Goal: Information Seeking & Learning: Learn about a topic

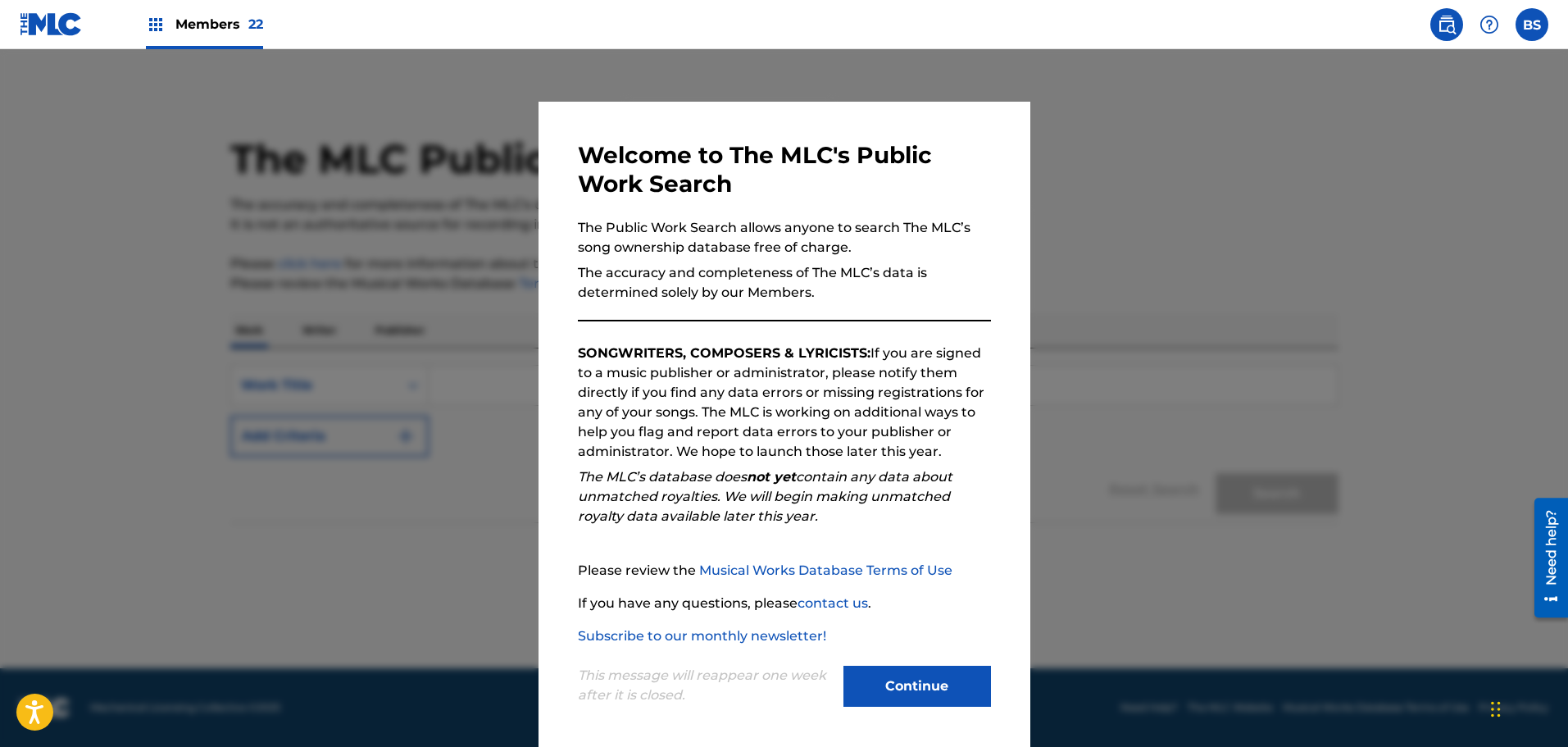
scroll to position [4, 0]
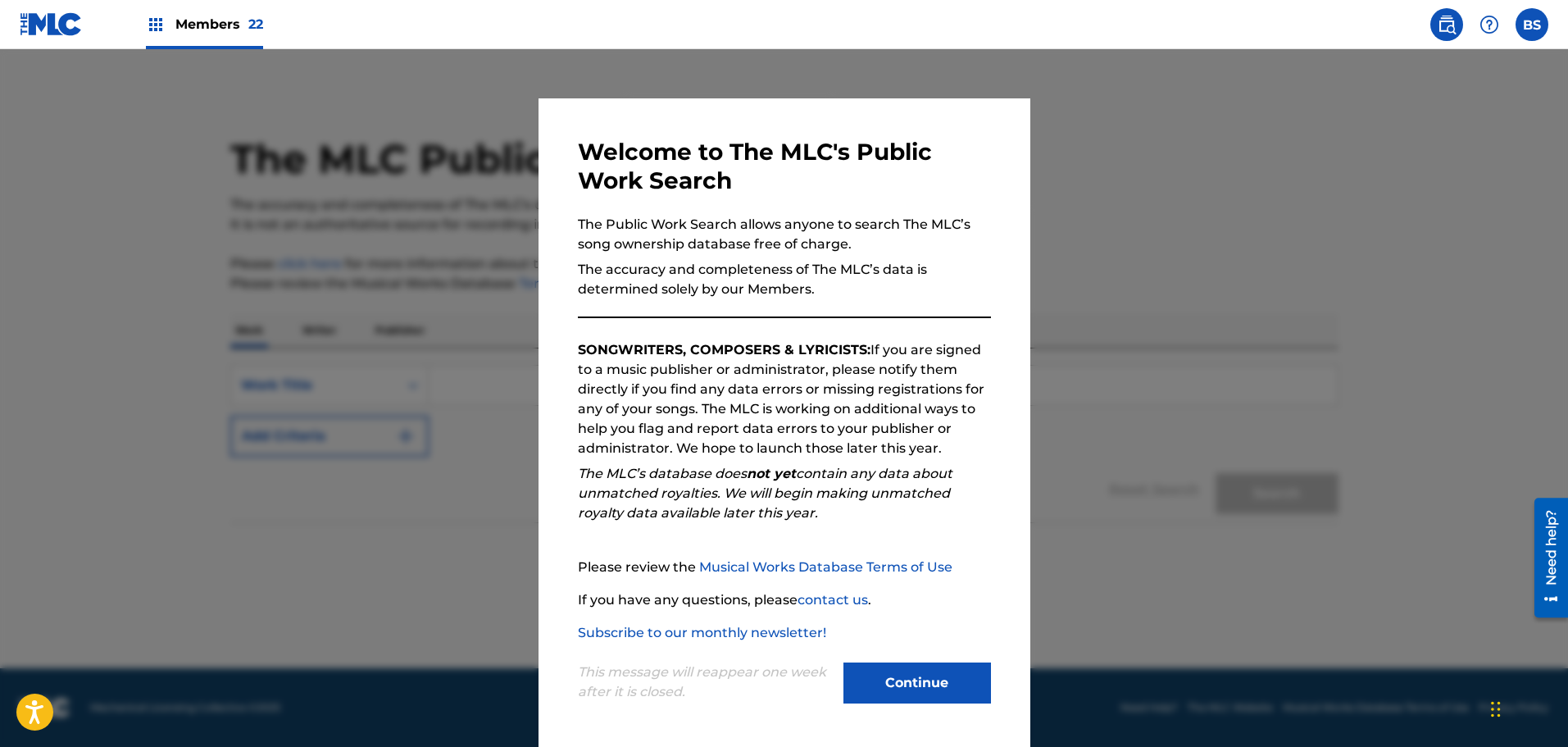
click at [891, 696] on button "Continue" at bounding box center [917, 683] width 148 height 41
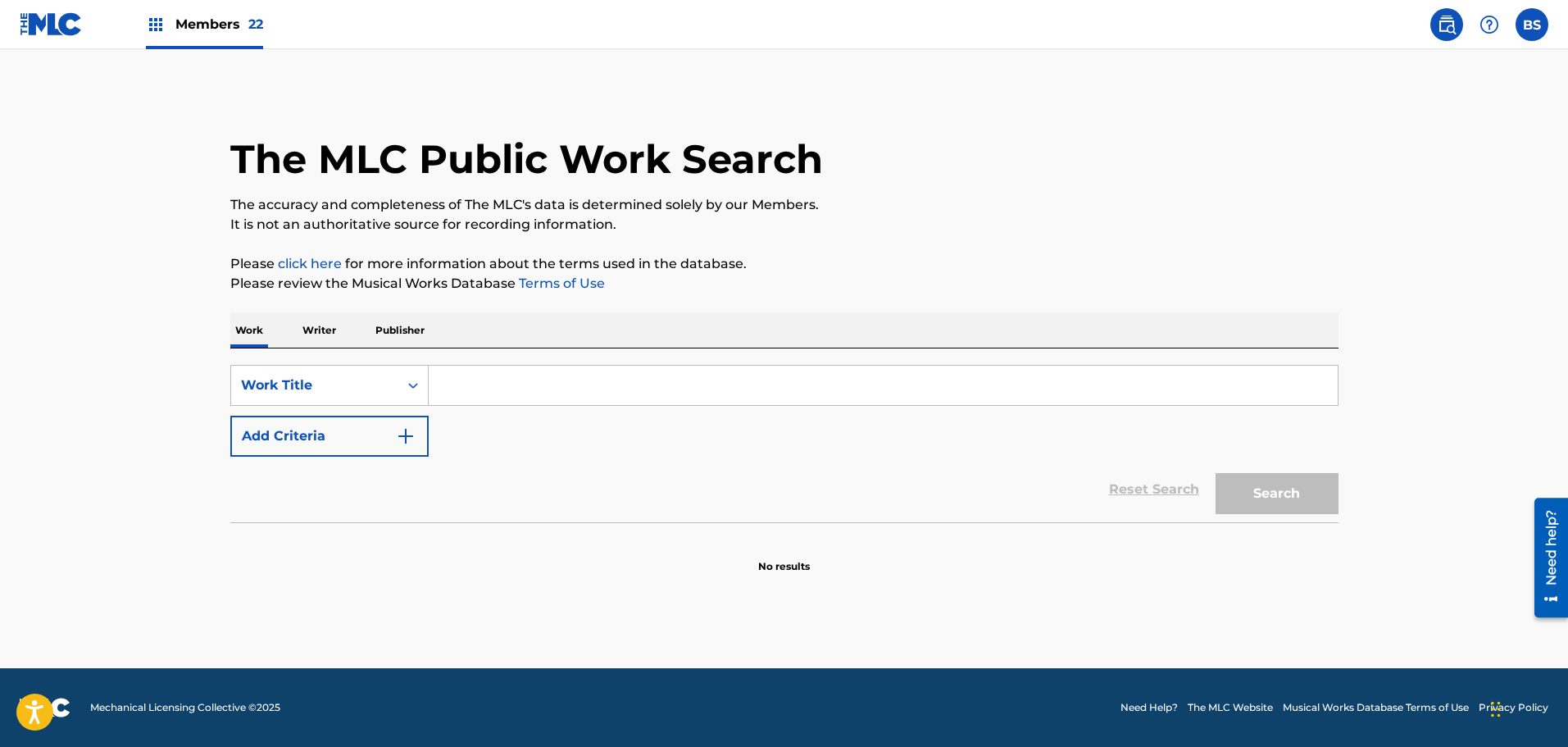
click at [481, 387] on input "Search Form" at bounding box center [883, 385] width 909 height 39
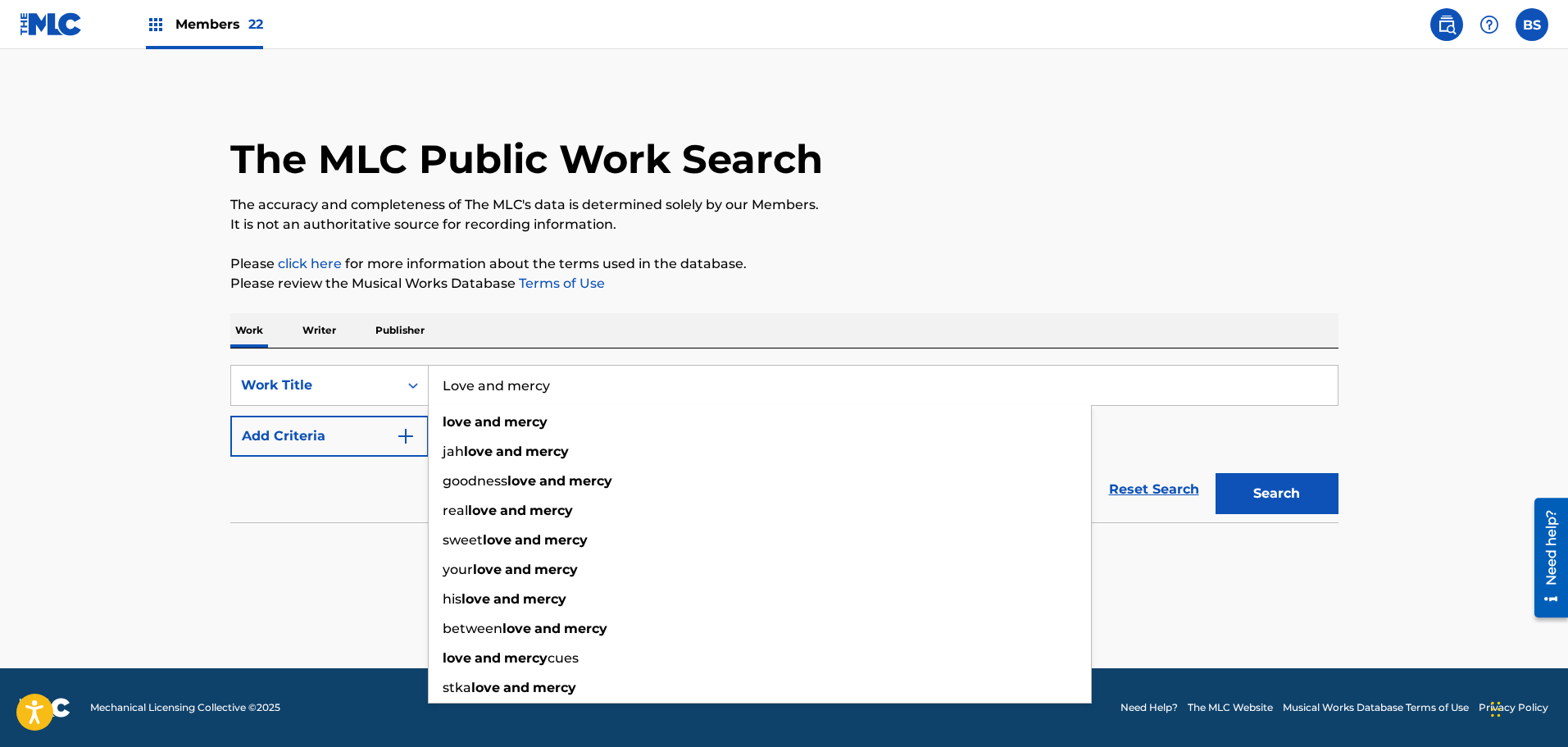
type input "Love and mercy"
click at [1215, 473] on button "Search" at bounding box center [1276, 494] width 123 height 41
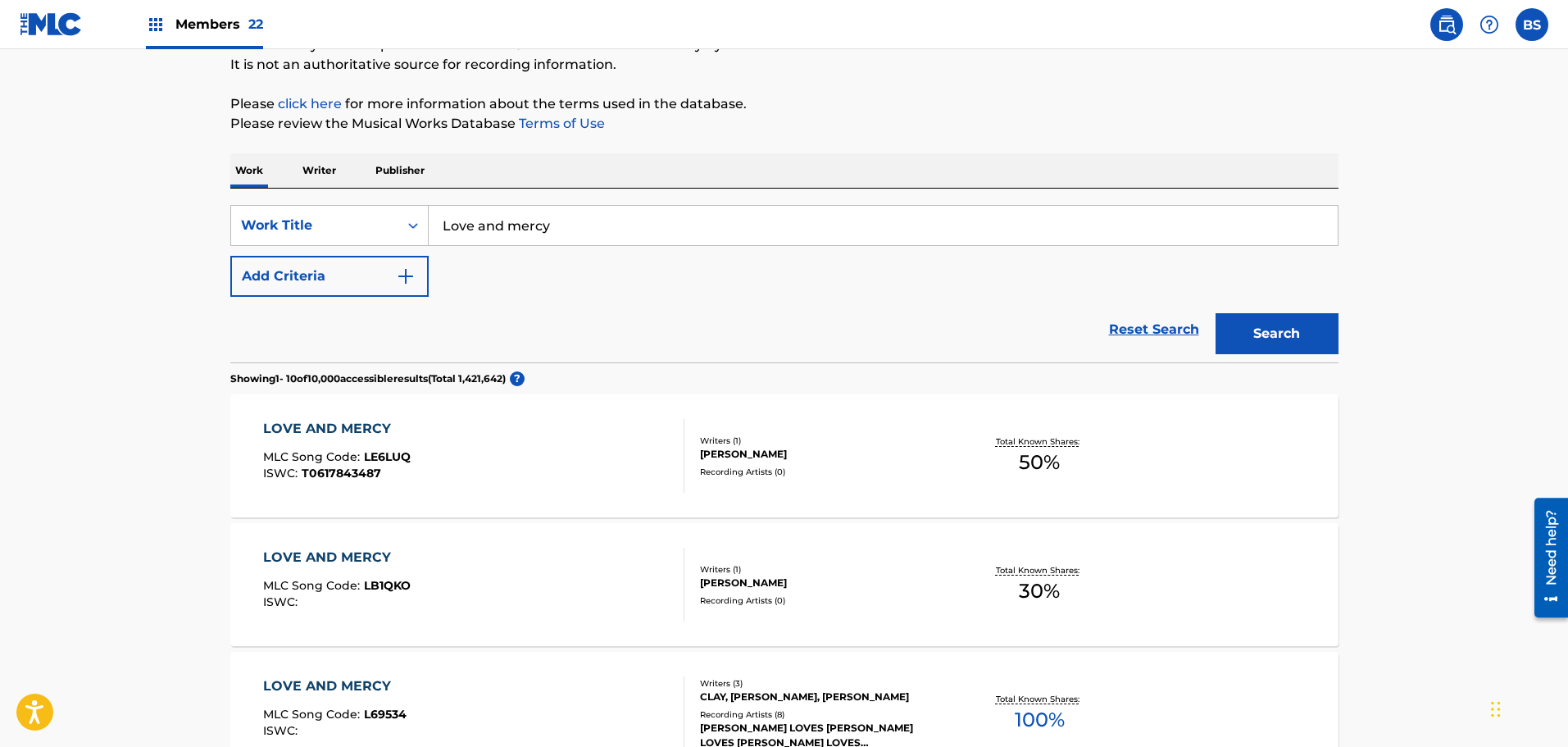
scroll to position [164, 0]
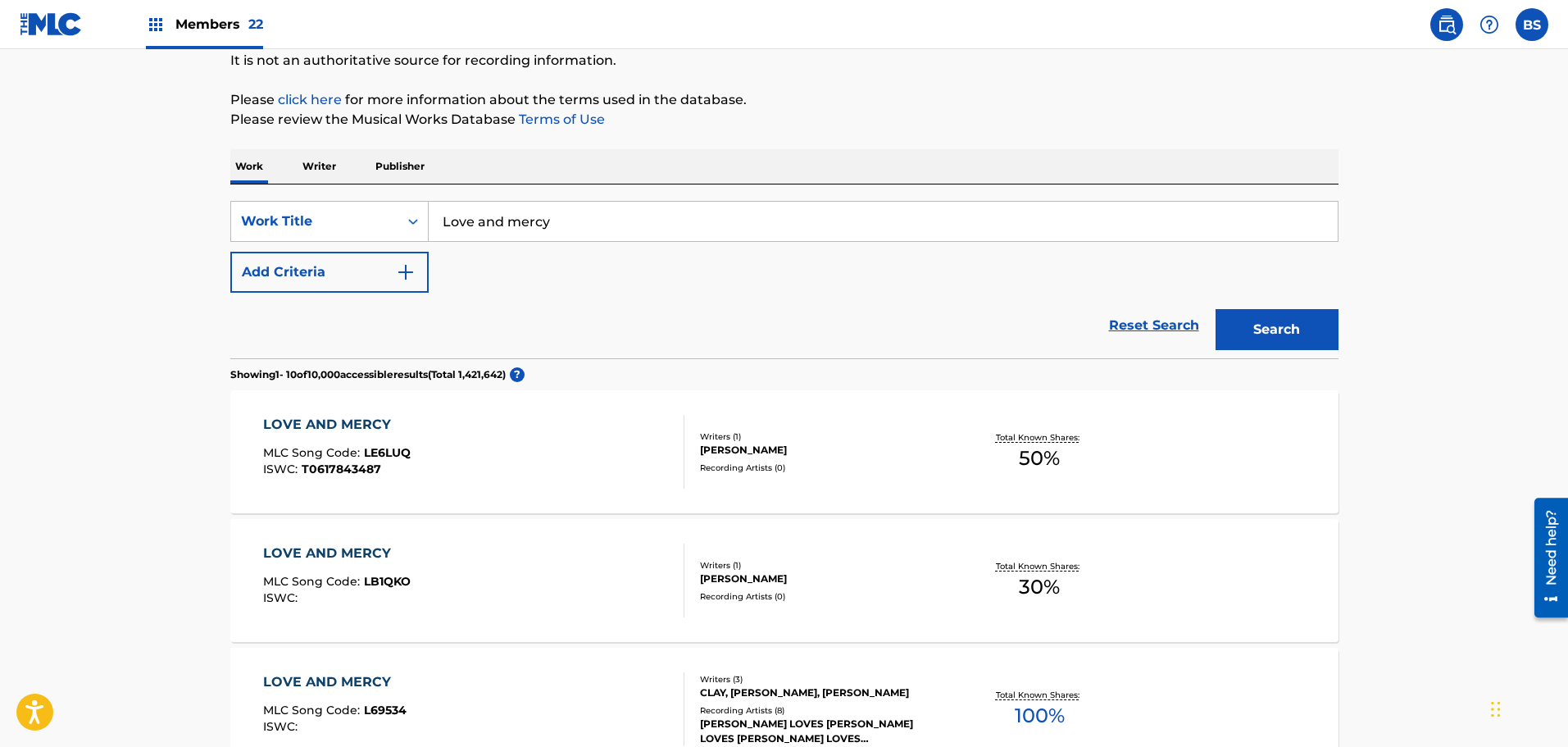
click at [422, 264] on button "Add Criteria" at bounding box center [330, 272] width 199 height 41
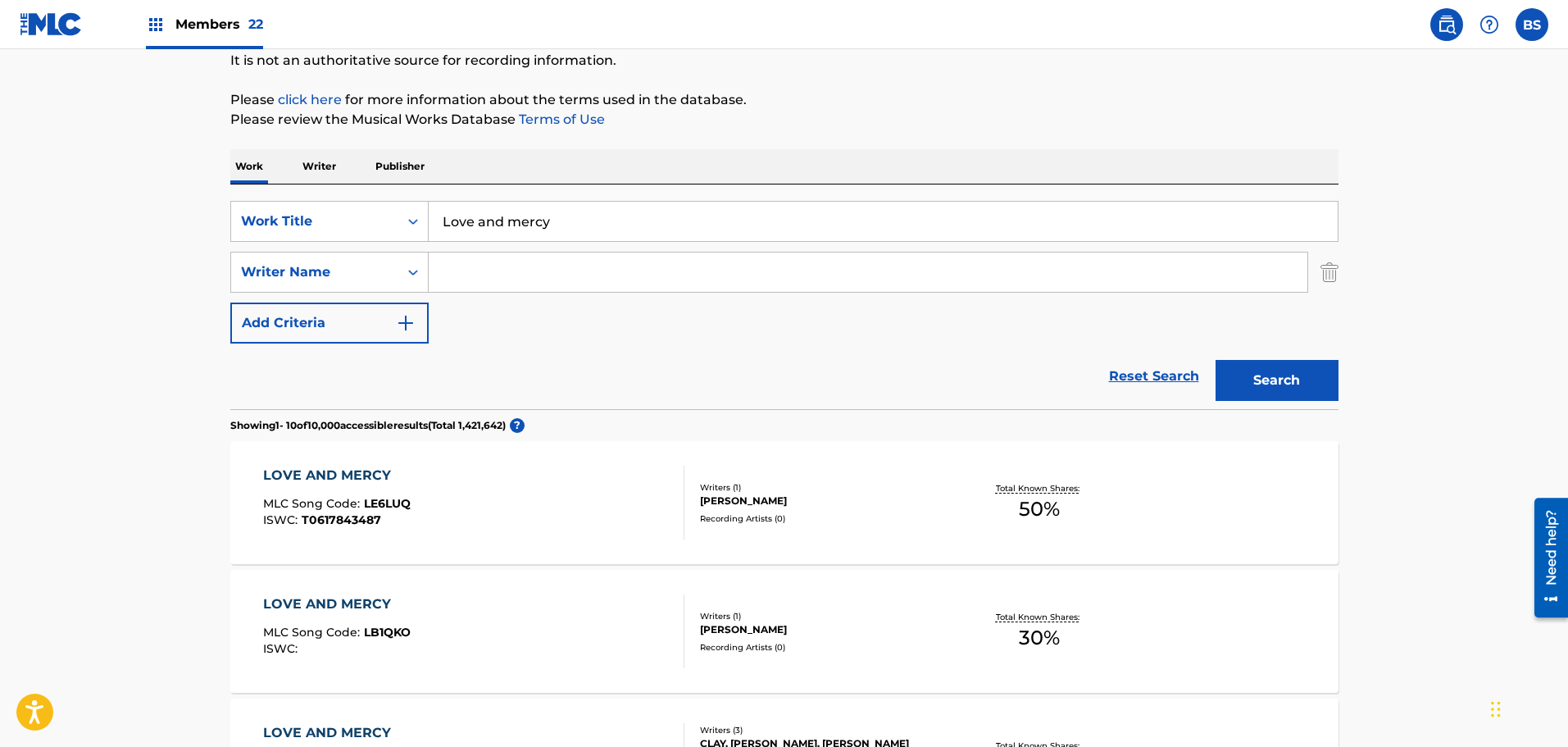
click at [476, 276] on input "Search Form" at bounding box center [868, 272] width 878 height 39
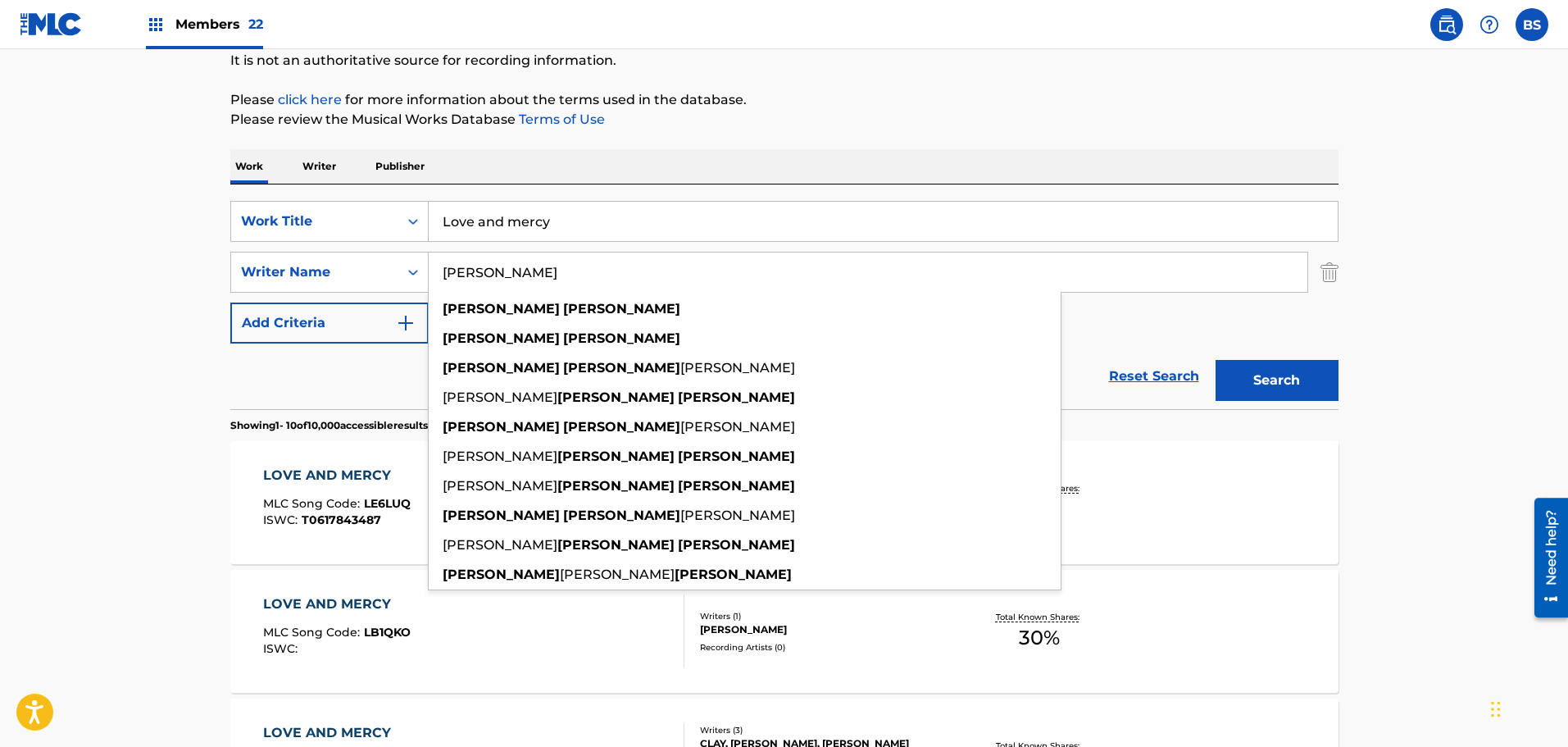
type input "[PERSON_NAME]"
click at [1218, 334] on div "SearchWithCriteriaeff649e9-c3ea-4ec6-b690-e747a984d067 Work Title Love and merc…" at bounding box center [784, 271] width 1109 height 142
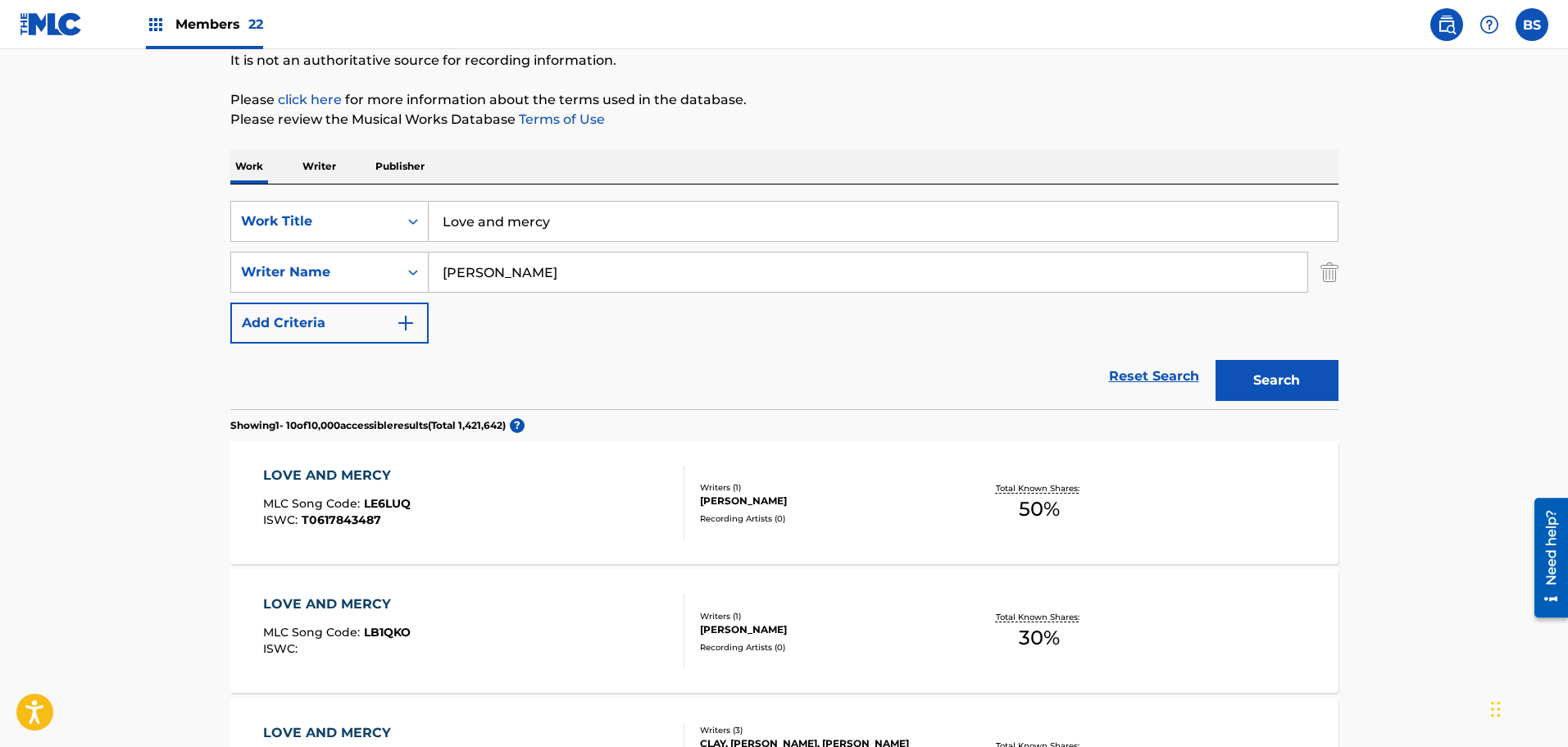
click at [1255, 376] on button "Search" at bounding box center [1276, 381] width 123 height 41
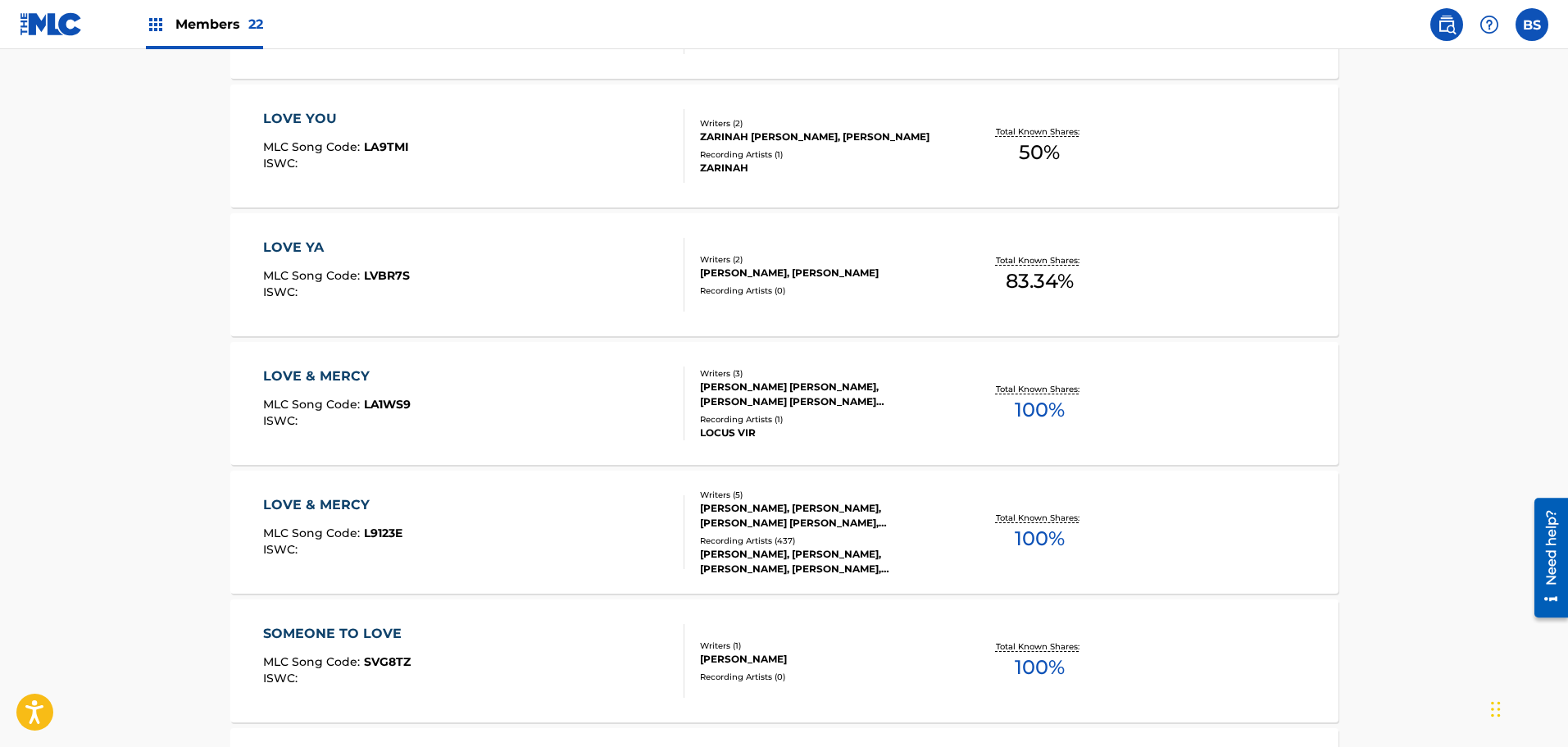
scroll to position [656, 0]
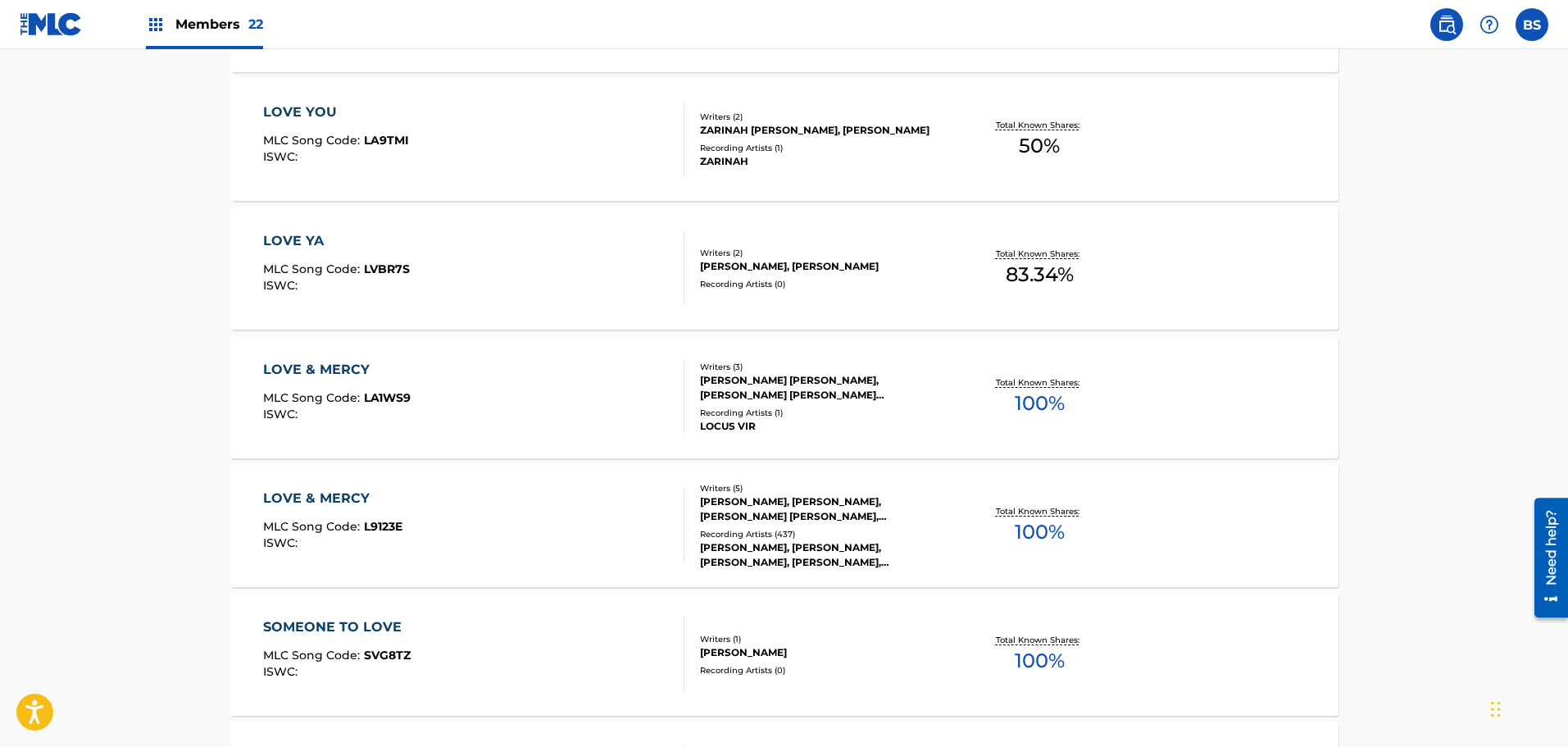
click at [313, 366] on div "LOVE & MERCY" at bounding box center [337, 370] width 148 height 20
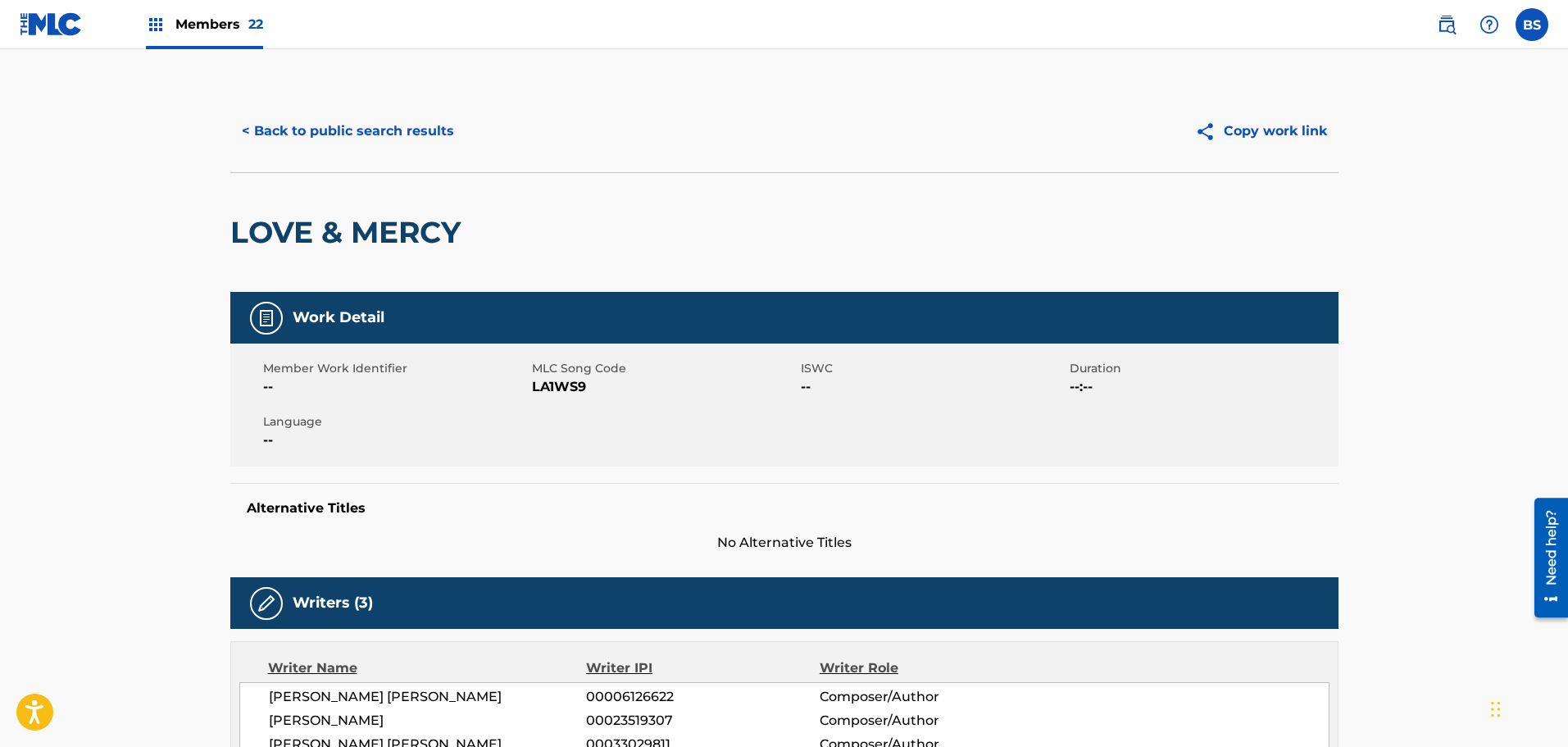
scroll to position [750, 0]
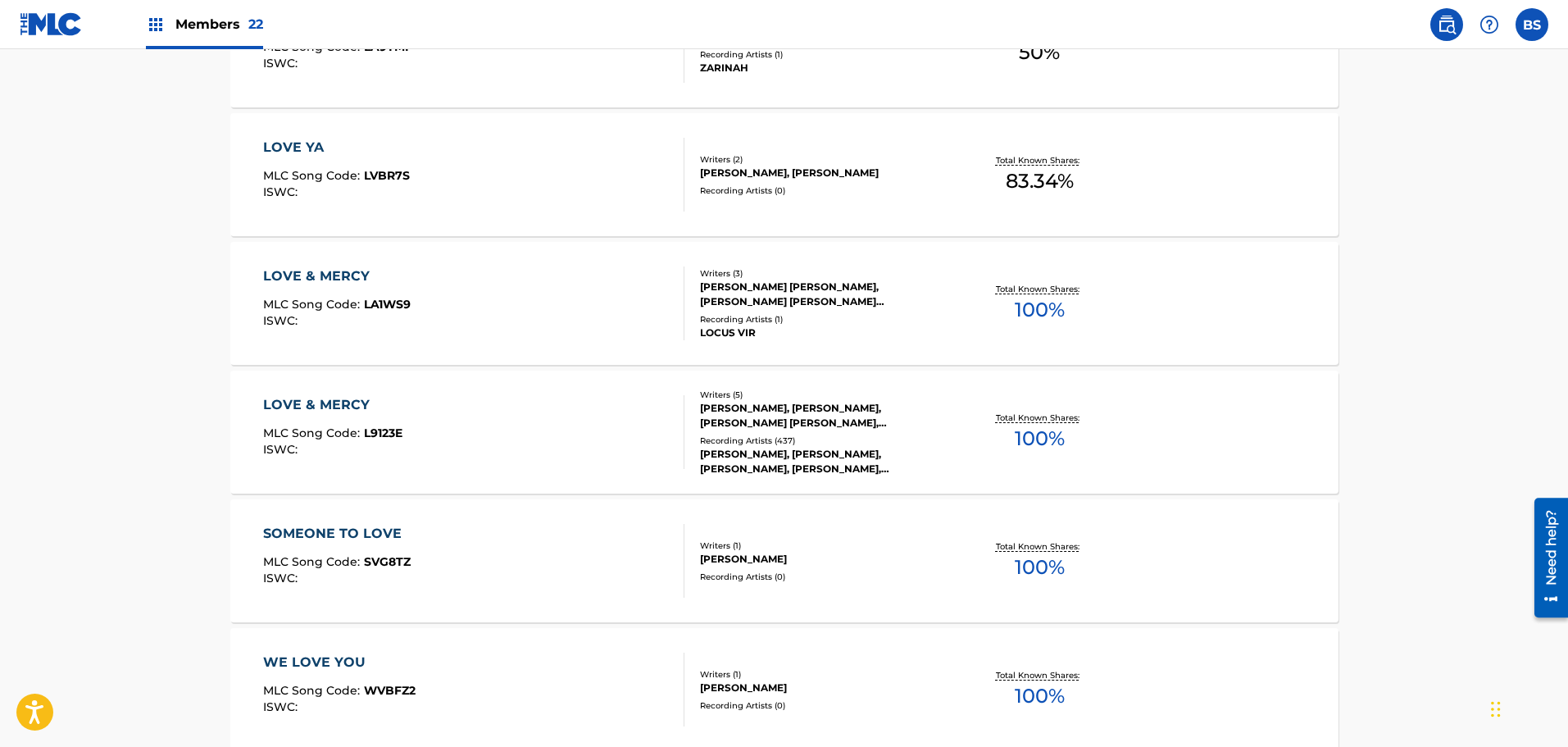
click at [314, 399] on div "LOVE & MERCY" at bounding box center [333, 405] width 140 height 20
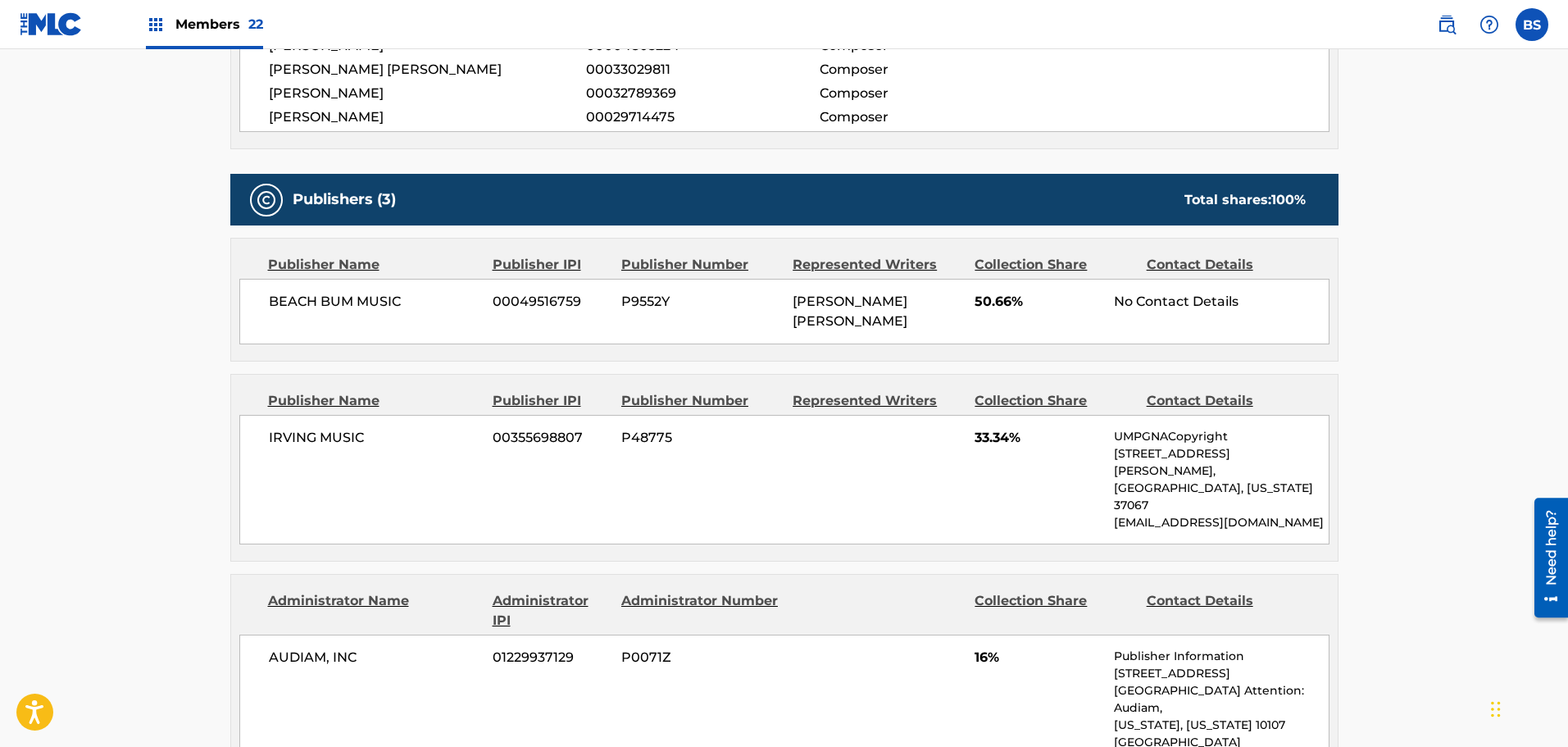
scroll to position [738, 0]
